Goal: Task Accomplishment & Management: Complete application form

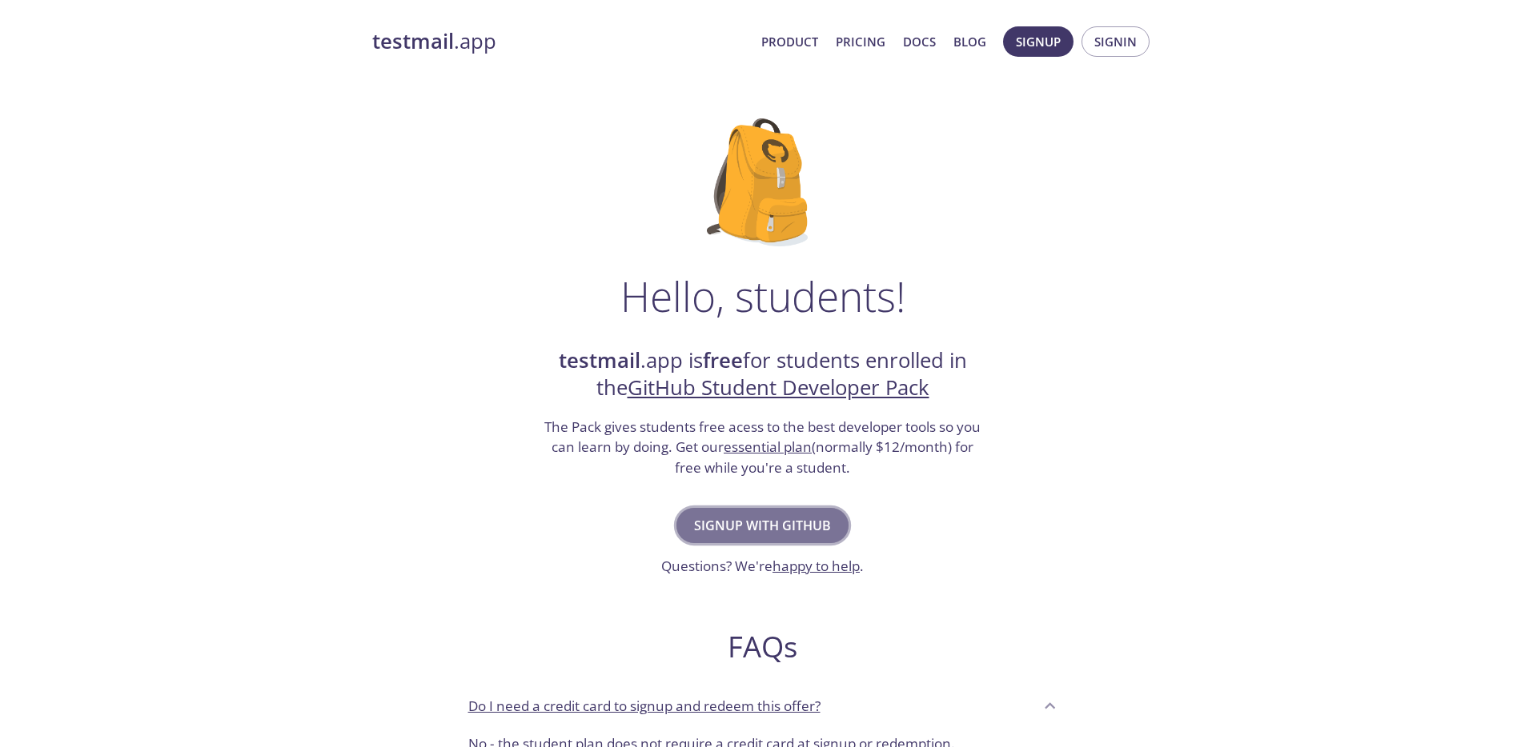
click at [735, 511] on button "Signup with GitHub" at bounding box center [762, 525] width 172 height 35
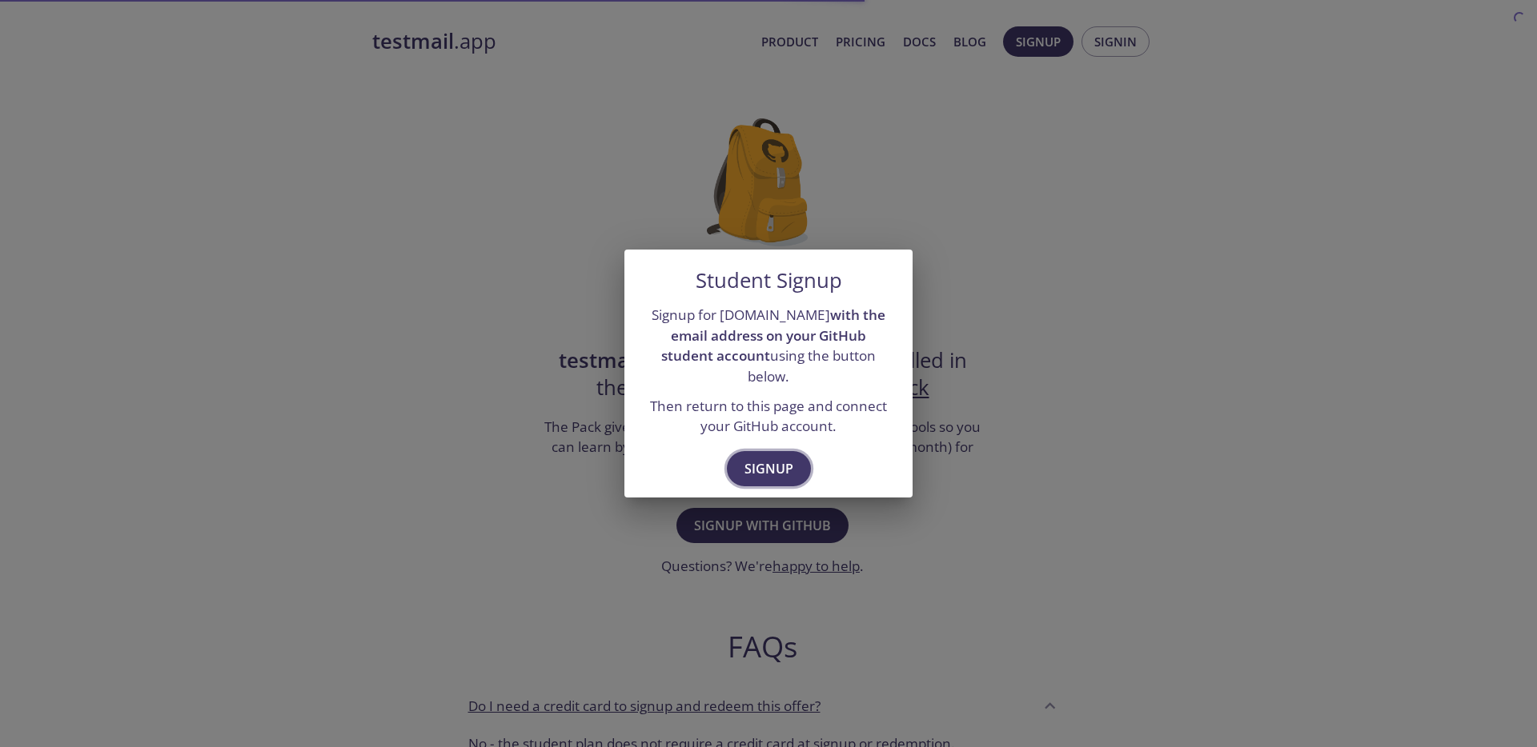
click at [753, 458] on span "Signup" at bounding box center [768, 469] width 49 height 22
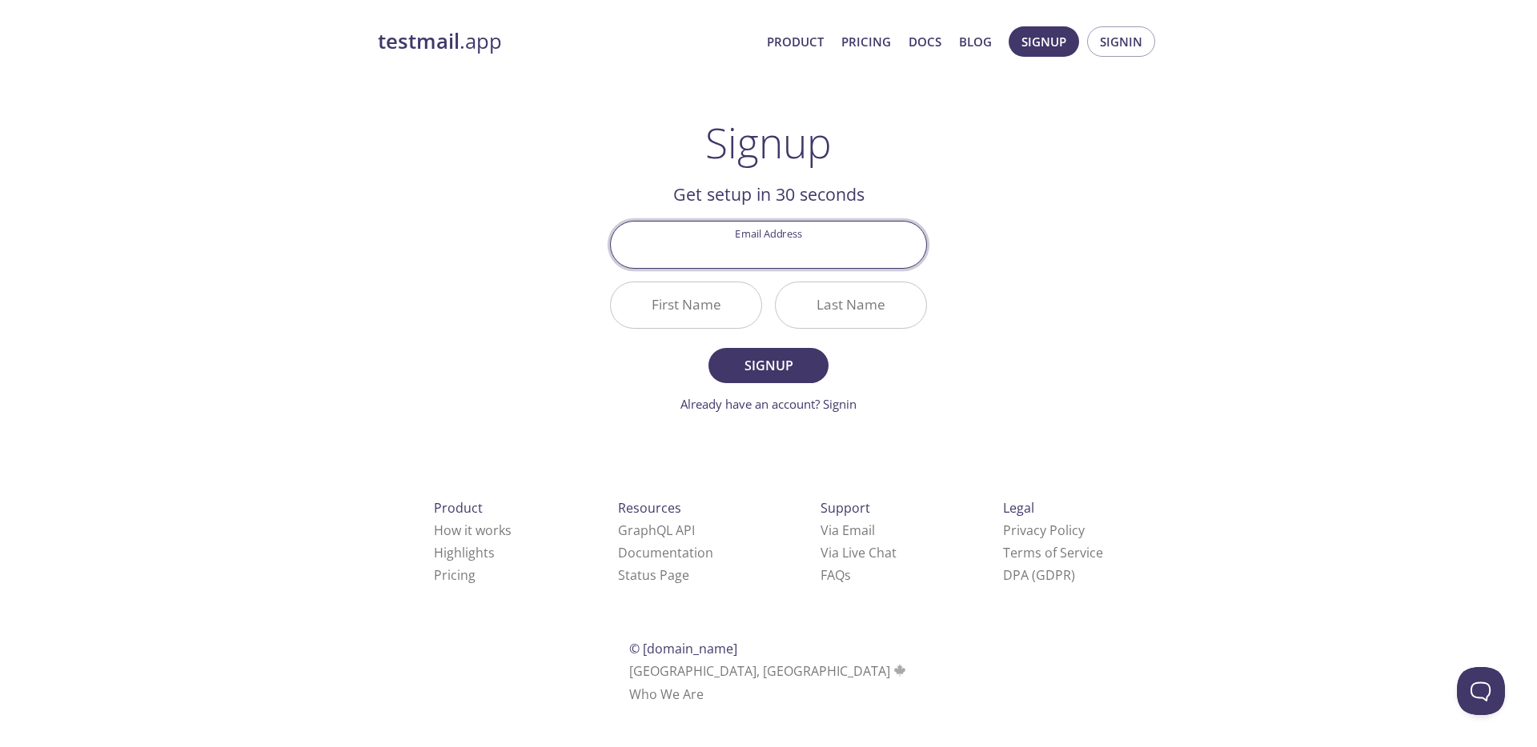
click at [802, 251] on input "Email Address" at bounding box center [768, 245] width 315 height 46
click at [699, 305] on input "First Name" at bounding box center [686, 306] width 150 height 46
click at [784, 258] on input "[EMAIL_ADDRESS][DOMAIN_NAME]" at bounding box center [768, 245] width 315 height 46
type input "[EMAIL_ADDRESS][DOMAIN_NAME]"
click at [671, 308] on input "First Name" at bounding box center [686, 306] width 150 height 46
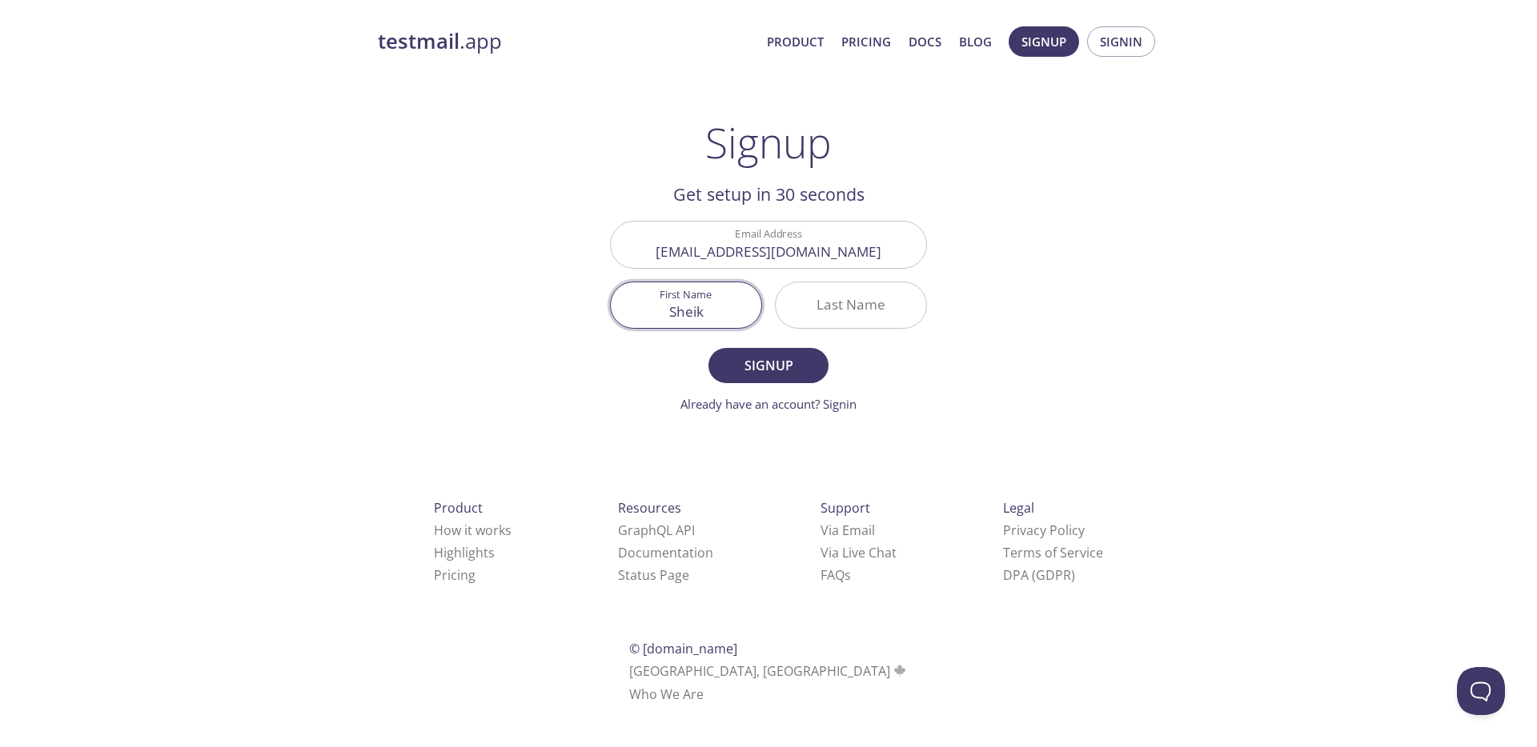
type input "[PERSON_NAME]"
click at [766, 367] on span "Signup" at bounding box center [768, 366] width 85 height 22
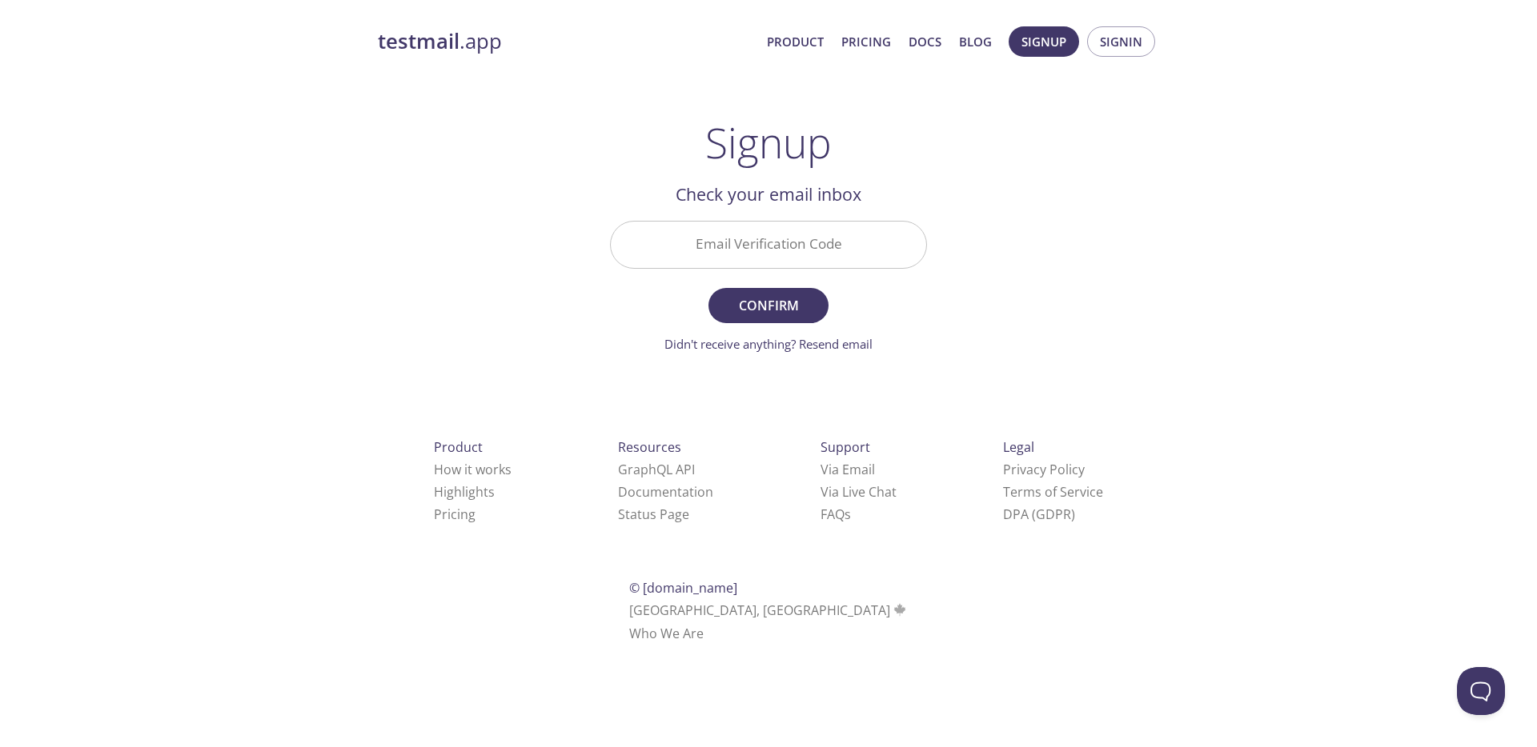
click at [754, 248] on input "Email Verification Code" at bounding box center [768, 245] width 315 height 46
click at [498, 284] on div "testmail .app Product Pricing Docs Blog Signup Signin Signup Get setup in 30 se…" at bounding box center [768, 353] width 819 height 674
click at [769, 252] on input "Email Verification Code" at bounding box center [768, 245] width 315 height 46
click at [542, 290] on div "testmail .app Product Pricing Docs Blog Signup Signin Signup Get setup in 30 se…" at bounding box center [768, 353] width 819 height 674
click at [753, 250] on input "Email Verification Code" at bounding box center [768, 245] width 315 height 46
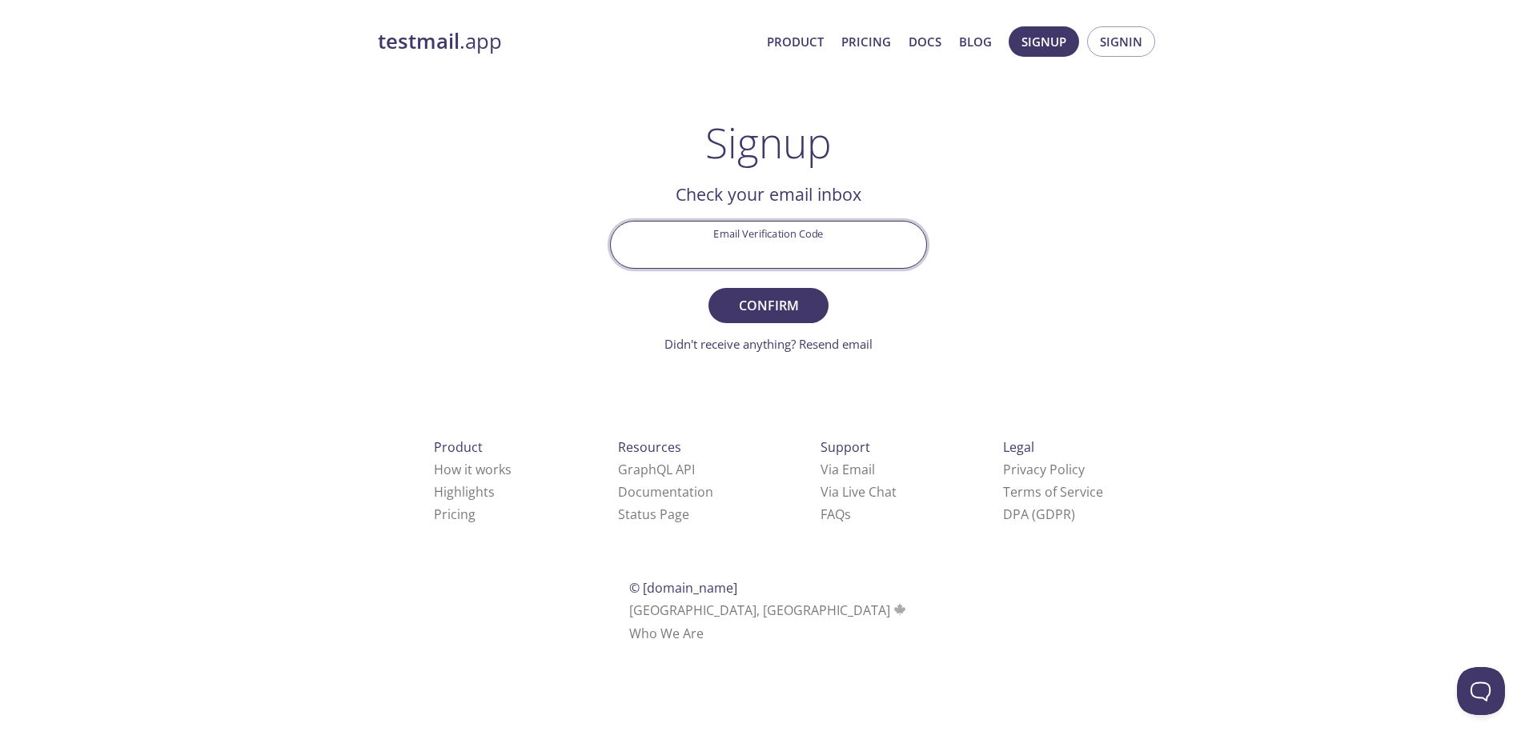
click at [487, 311] on div "testmail .app Product Pricing Docs Blog Signup Signin Signup Get setup in 30 se…" at bounding box center [768, 353] width 819 height 674
click at [723, 239] on input "Email Verification Code" at bounding box center [768, 245] width 315 height 46
click at [535, 295] on div "testmail .app Product Pricing Docs Blog Signup Signin Signup Get setup in 30 se…" at bounding box center [768, 353] width 819 height 674
click at [794, 240] on input "Email Verification Code" at bounding box center [768, 245] width 315 height 46
click at [515, 298] on div "testmail .app Product Pricing Docs Blog Signup Signin Signup Get setup in 30 se…" at bounding box center [768, 353] width 819 height 674
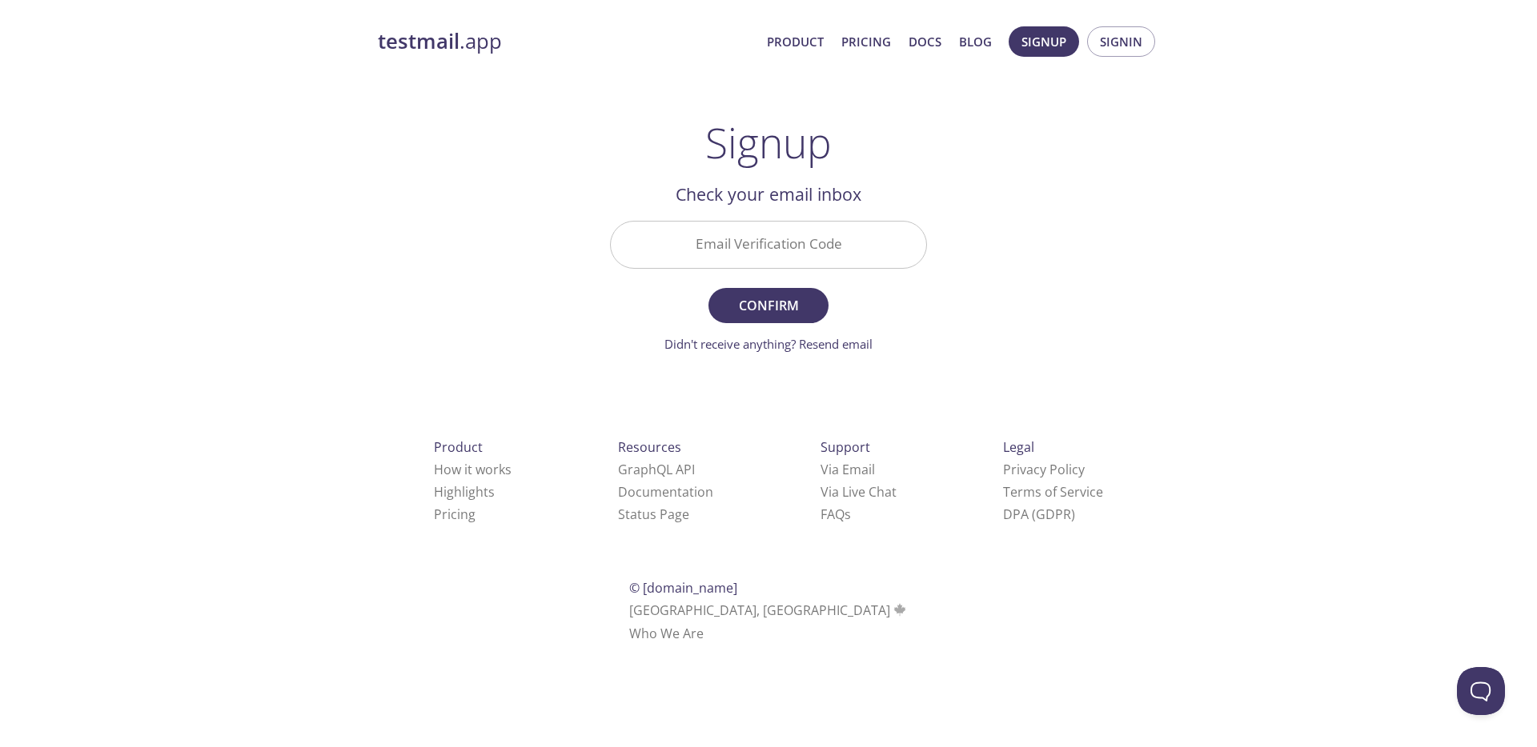
click at [731, 245] on input "Email Verification Code" at bounding box center [768, 245] width 315 height 46
click at [579, 313] on div "testmail .app Product Pricing Docs Blog Signup Signin Signup Get setup in 30 se…" at bounding box center [768, 353] width 819 height 674
click at [735, 252] on input "Email Verification Code" at bounding box center [768, 245] width 315 height 46
click at [563, 308] on div "testmail .app Product Pricing Docs Blog Signup Signin Signup Get setup in 30 se…" at bounding box center [768, 353] width 819 height 674
click at [782, 251] on input "Email Verification Code" at bounding box center [768, 245] width 315 height 46
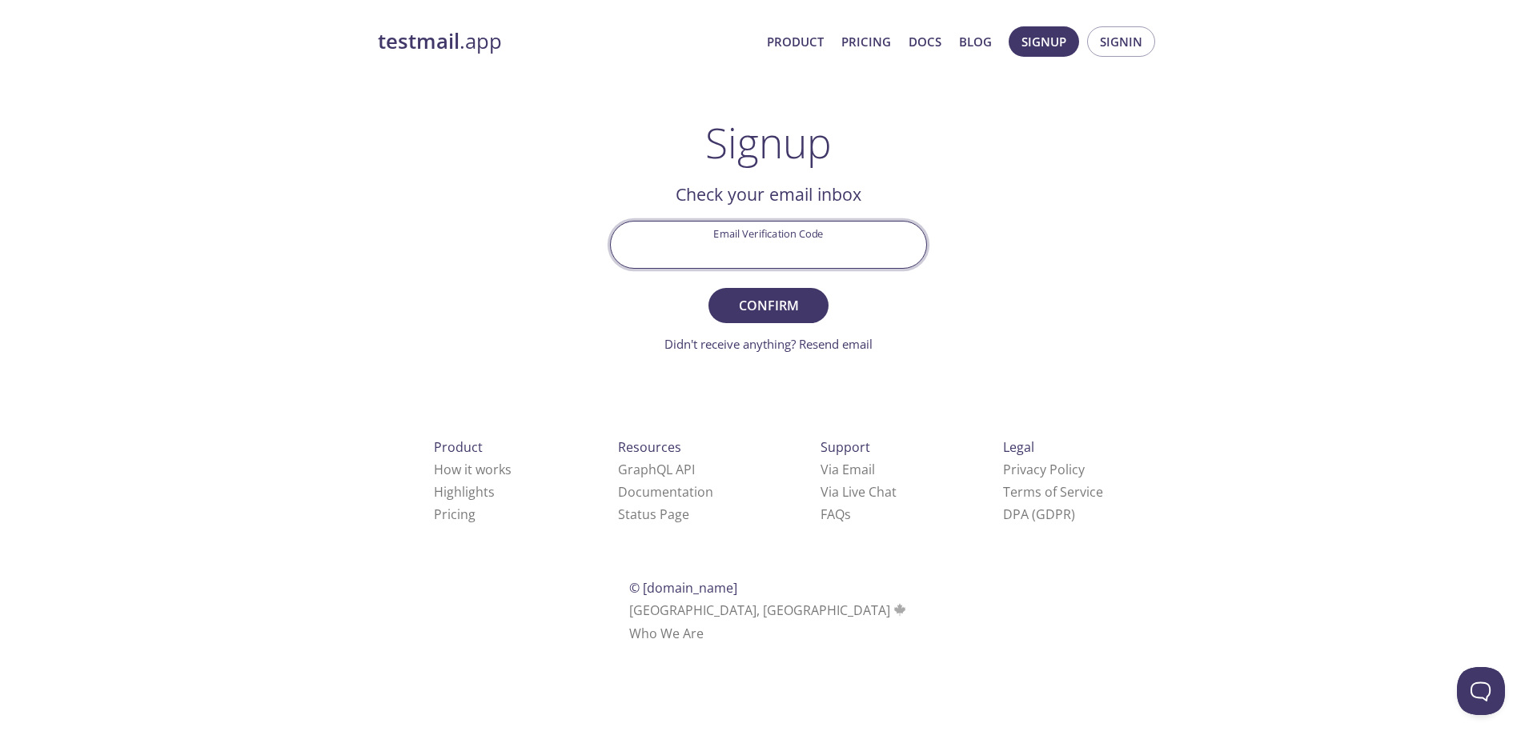
paste input "9N5VPY2"
type input "9N5VPY2"
click at [767, 295] on span "Confirm" at bounding box center [768, 306] width 85 height 22
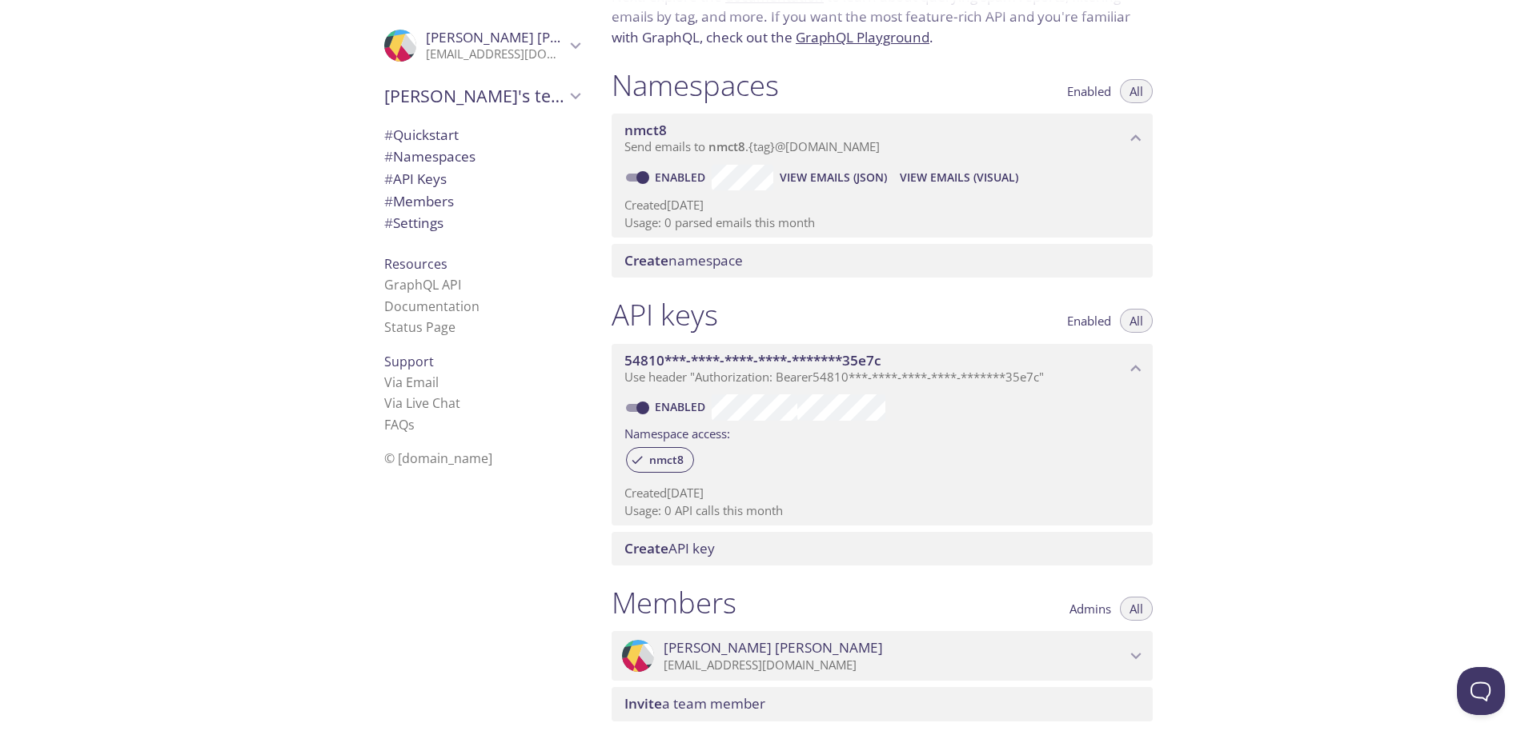
scroll to position [391, 0]
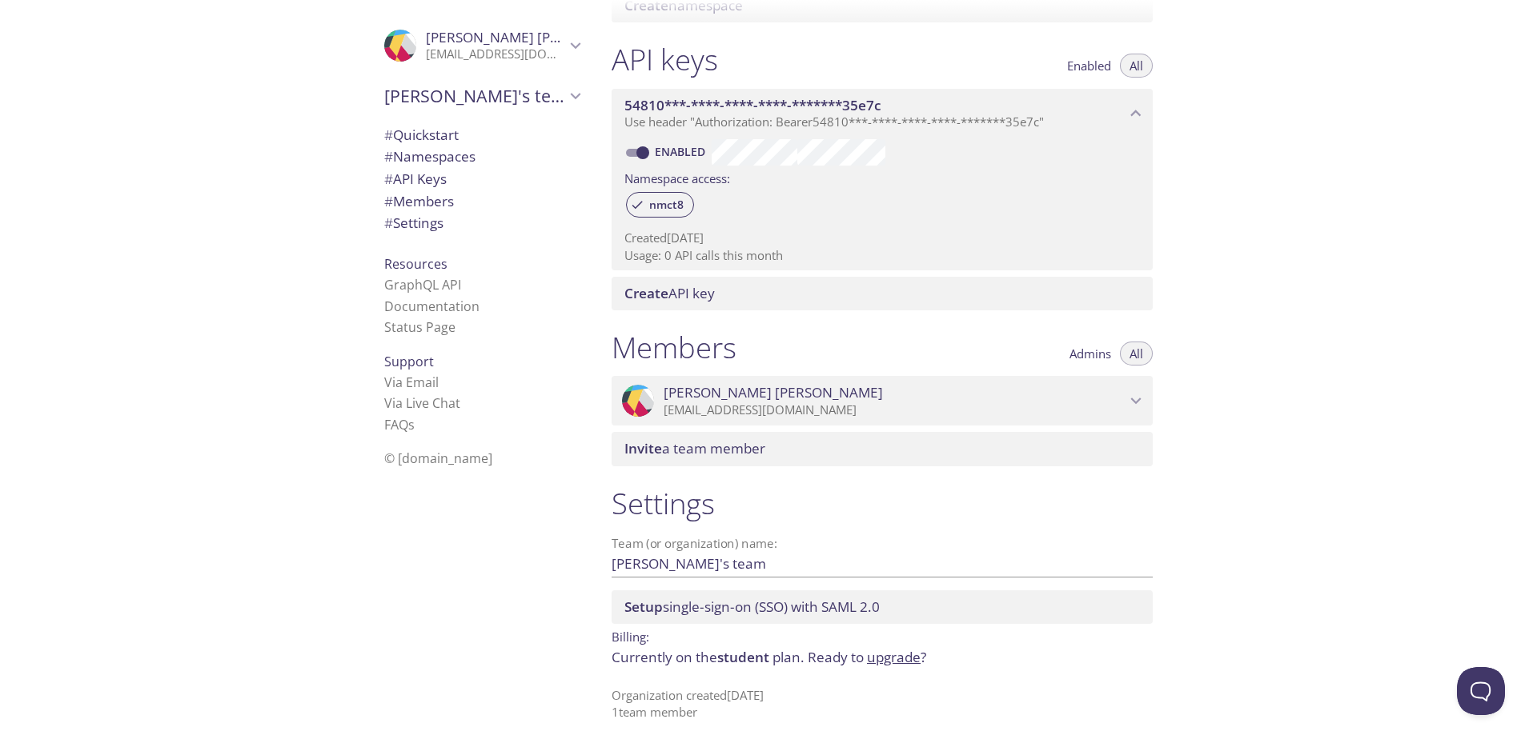
click at [398, 134] on span "# Quickstart" at bounding box center [421, 135] width 74 height 18
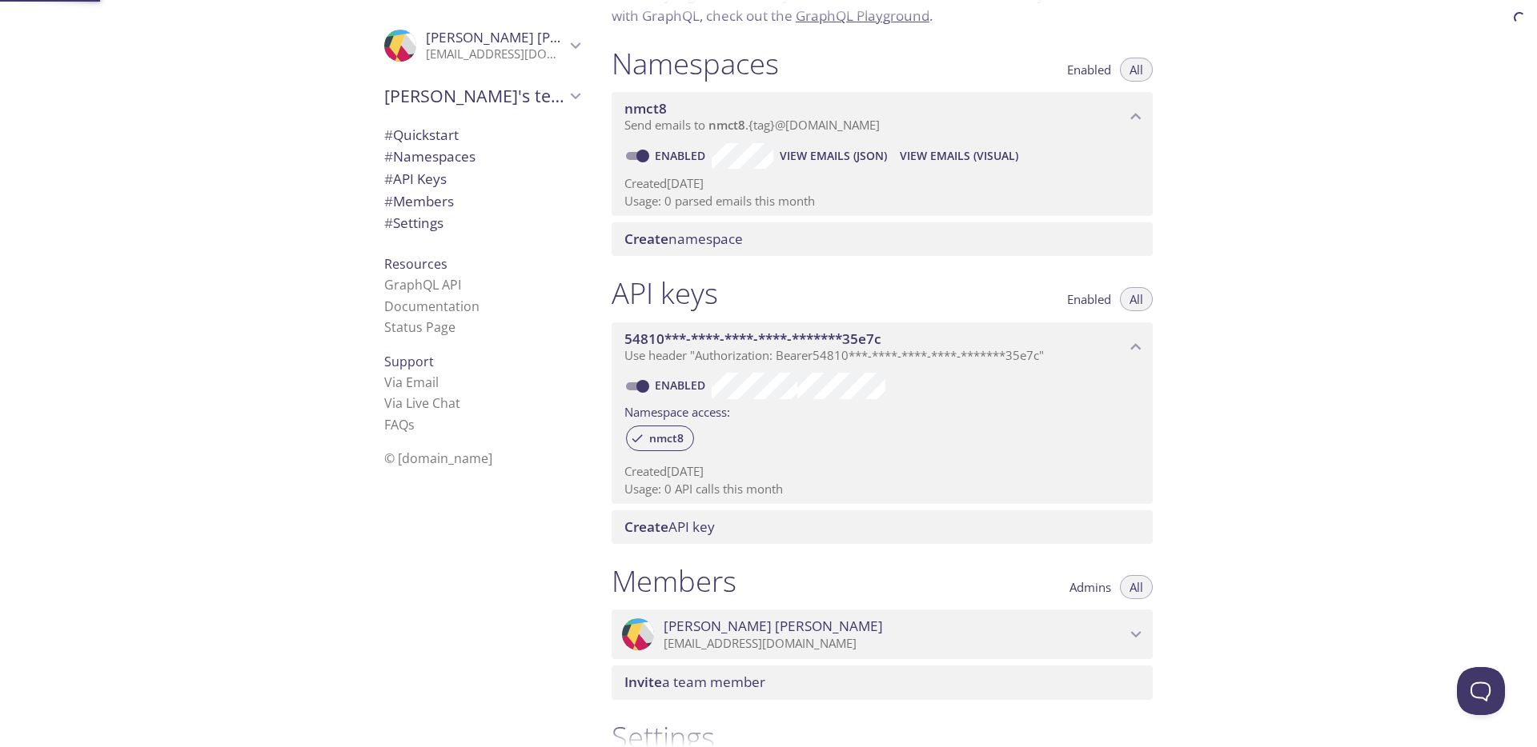
scroll to position [26, 0]
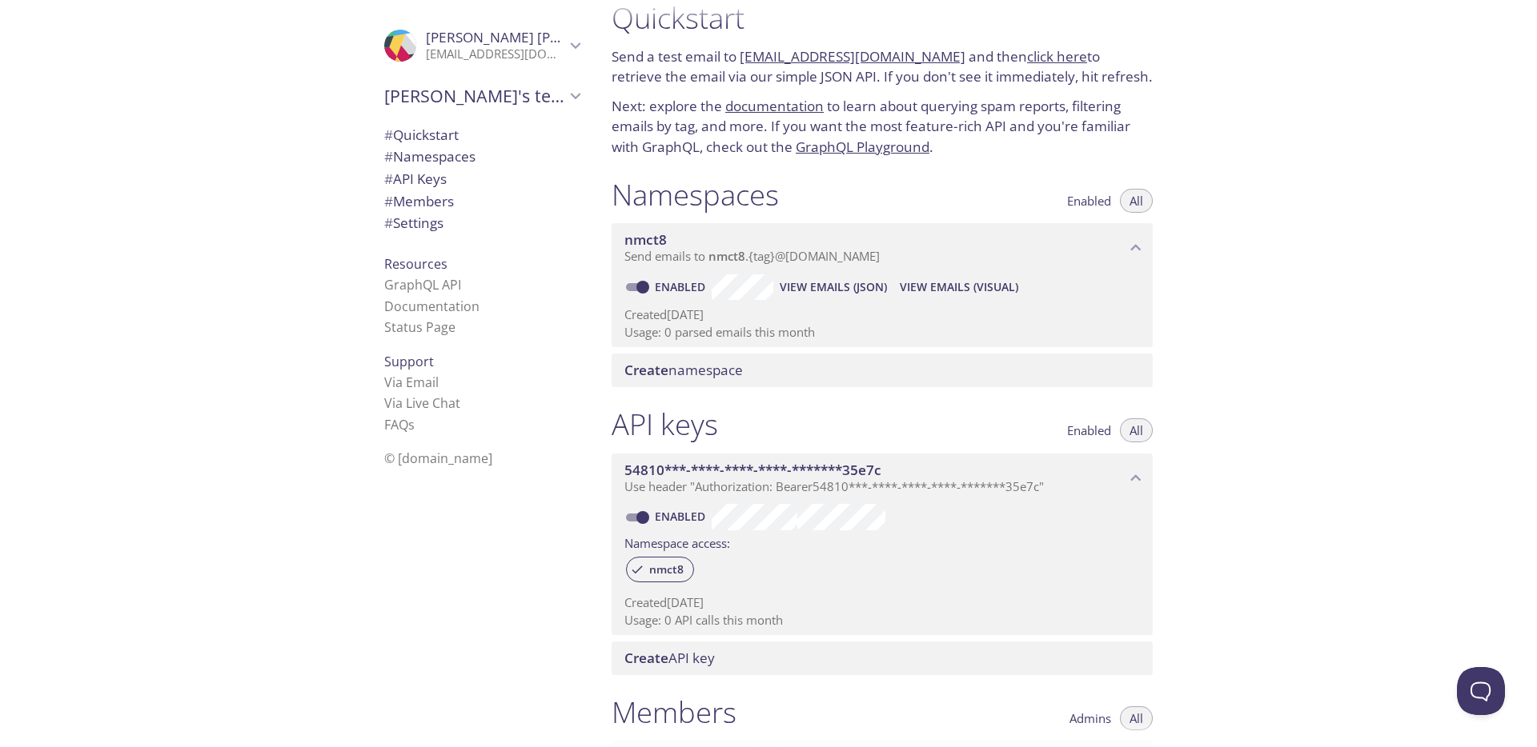
click at [407, 155] on span "# Namespaces" at bounding box center [429, 156] width 91 height 18
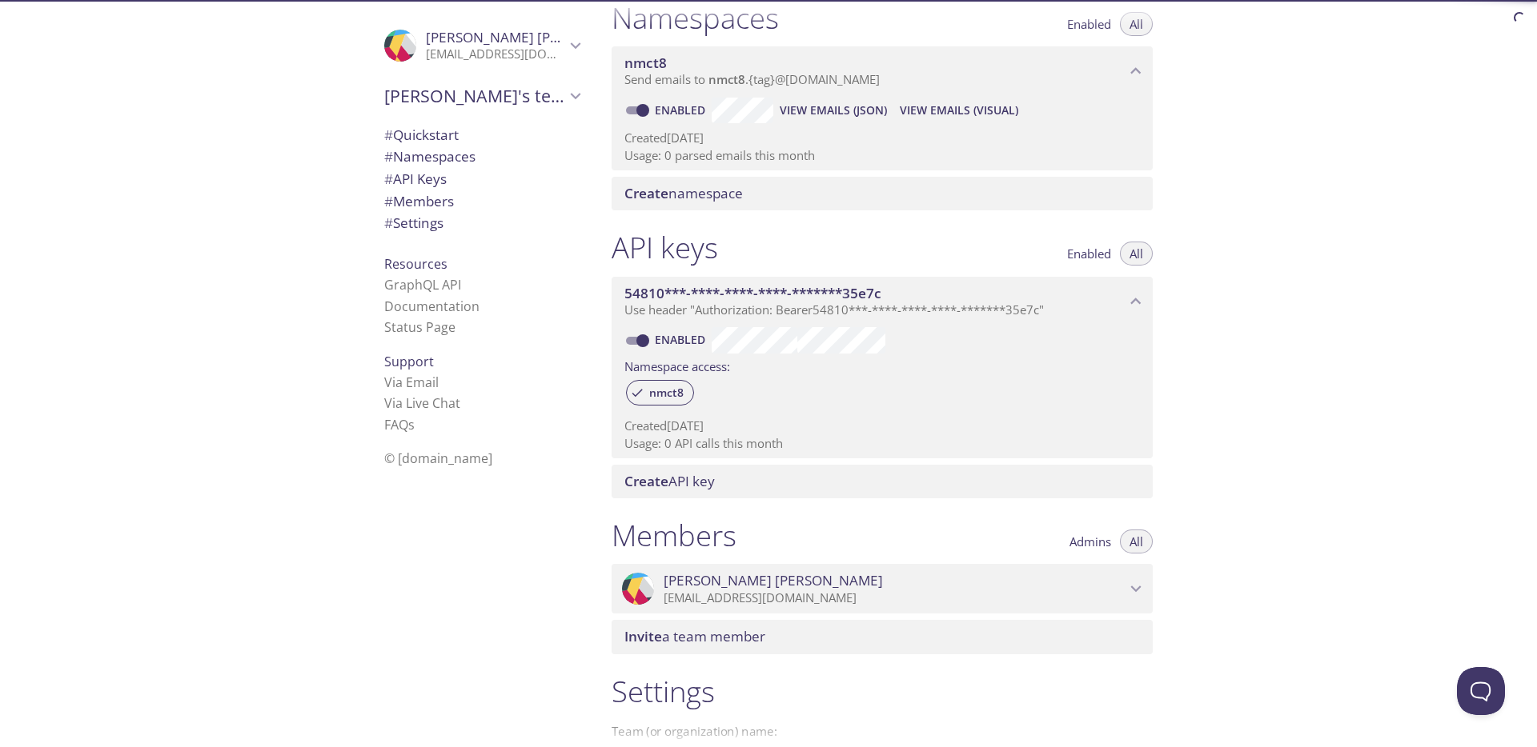
click at [407, 182] on span "# API Keys" at bounding box center [415, 179] width 62 height 18
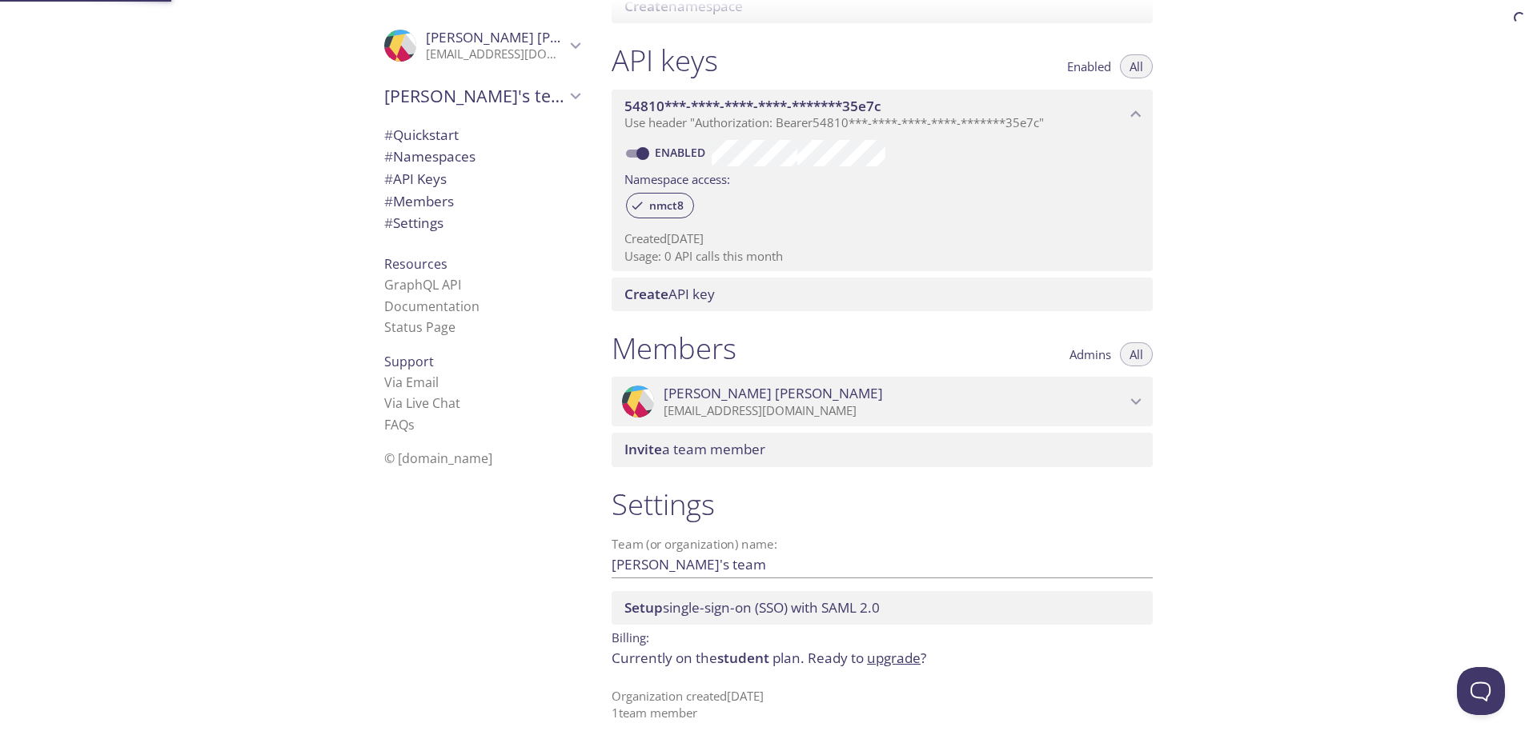
scroll to position [391, 0]
click at [407, 198] on span "# Members" at bounding box center [419, 201] width 70 height 18
click at [400, 225] on span "# Settings" at bounding box center [413, 223] width 59 height 18
click at [400, 307] on link "Documentation" at bounding box center [431, 307] width 95 height 18
